Goal: Task Accomplishment & Management: Use online tool/utility

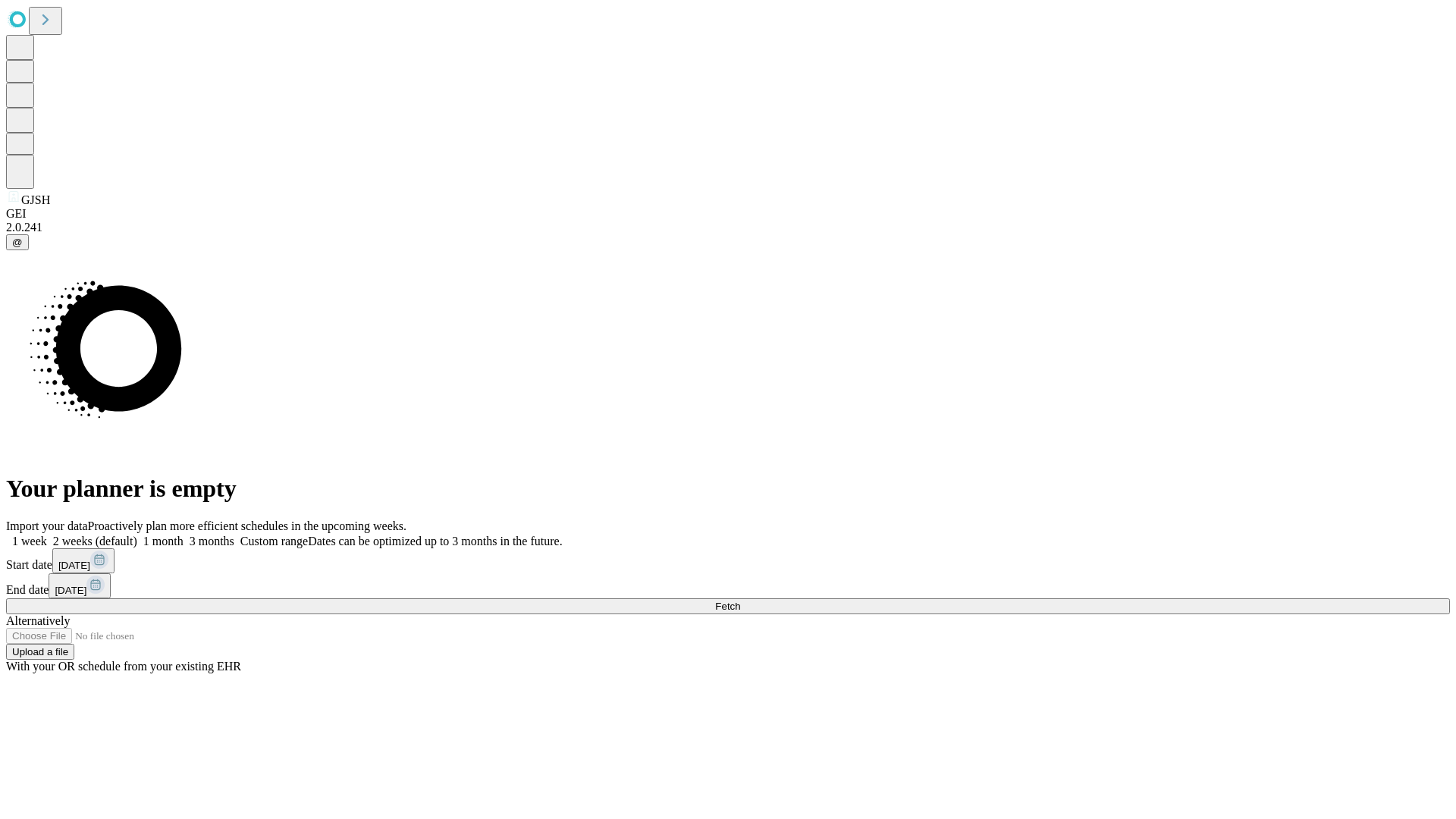
click at [740, 600] on span "Fetch" at bounding box center [727, 606] width 25 height 11
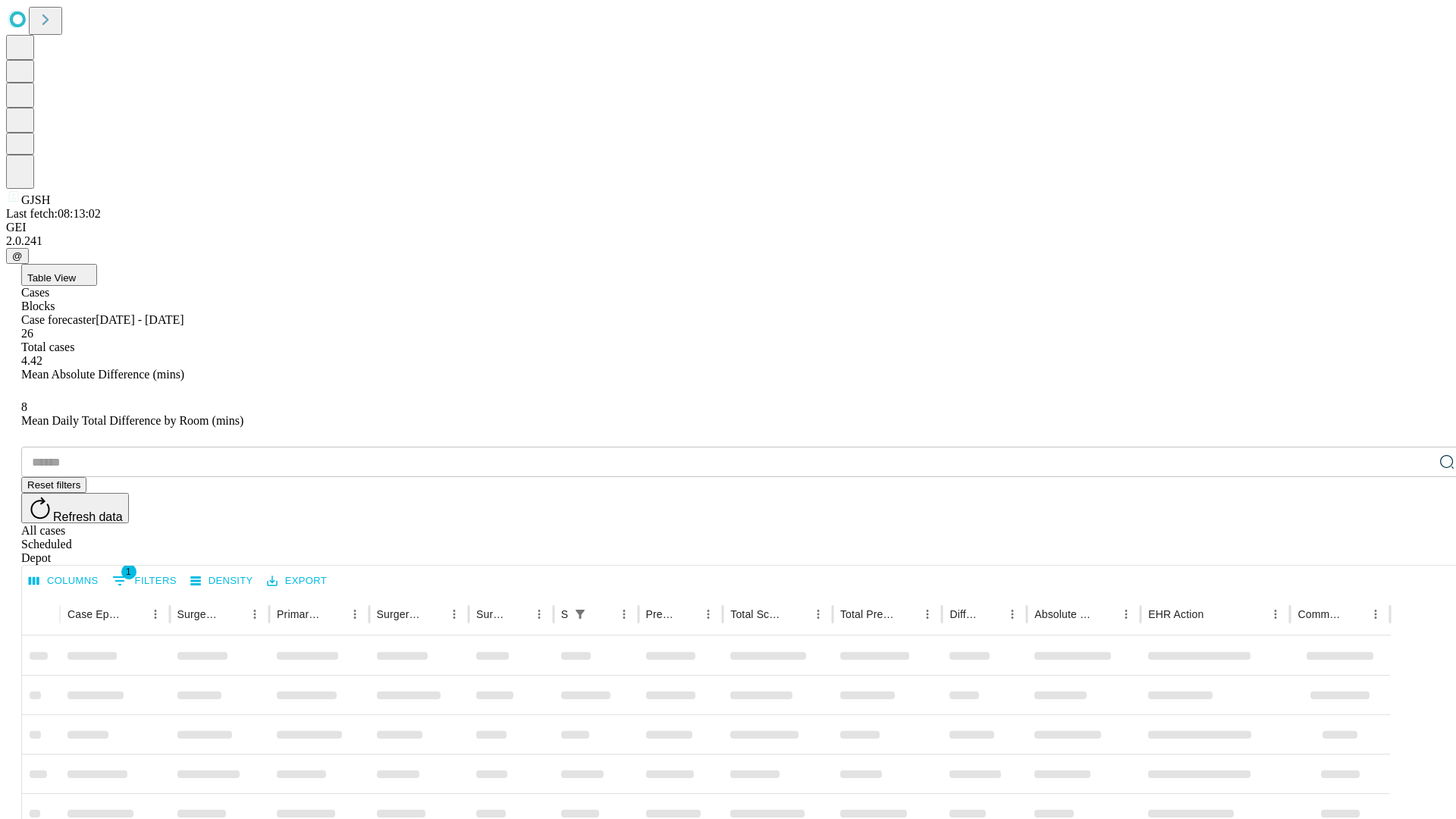
click at [1417, 552] on div "Depot" at bounding box center [743, 558] width 1444 height 14
